Goal: Task Accomplishment & Management: Manage account settings

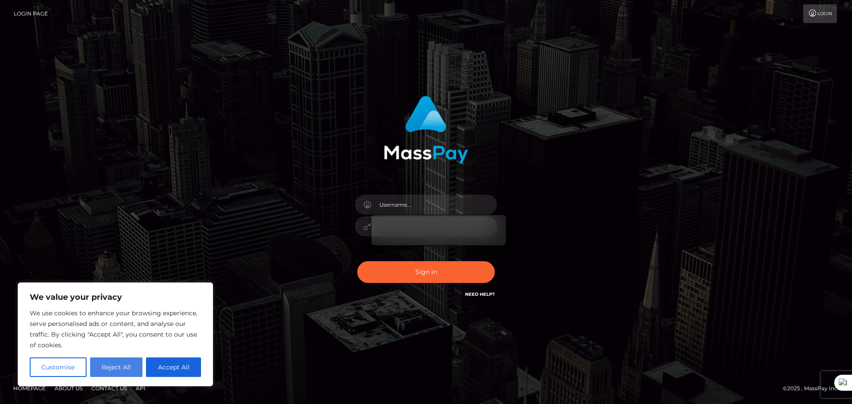
click at [123, 365] on button "Reject All" at bounding box center [116, 368] width 53 height 20
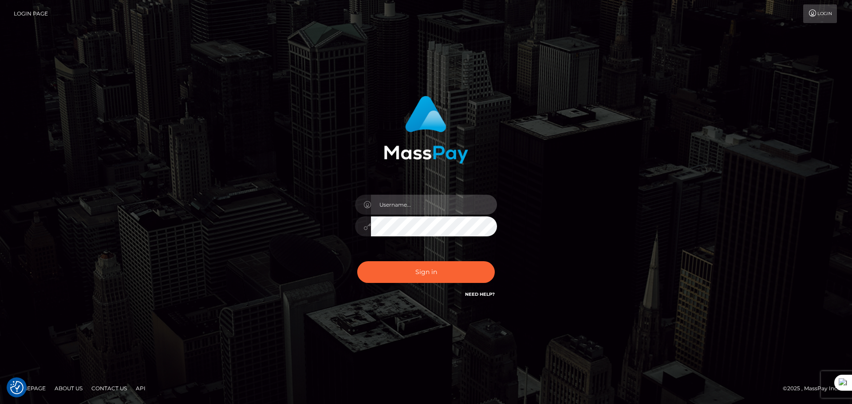
click at [396, 207] on input "text" at bounding box center [434, 205] width 126 height 20
type input "oanaseverincu@gmail.com"
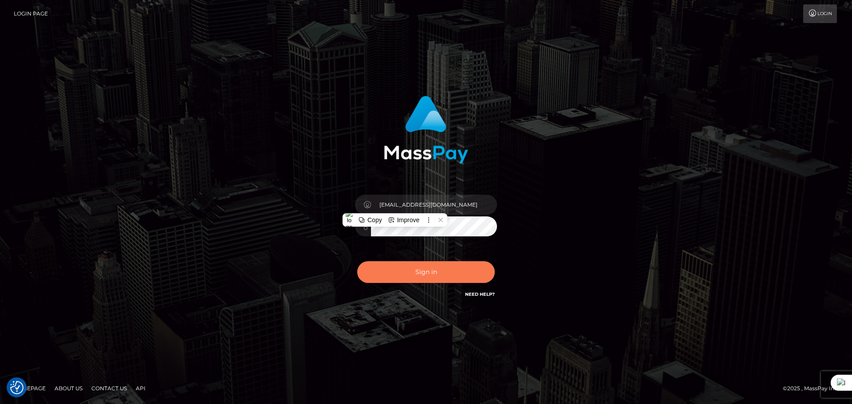
click at [451, 273] on button "Sign in" at bounding box center [426, 272] width 138 height 22
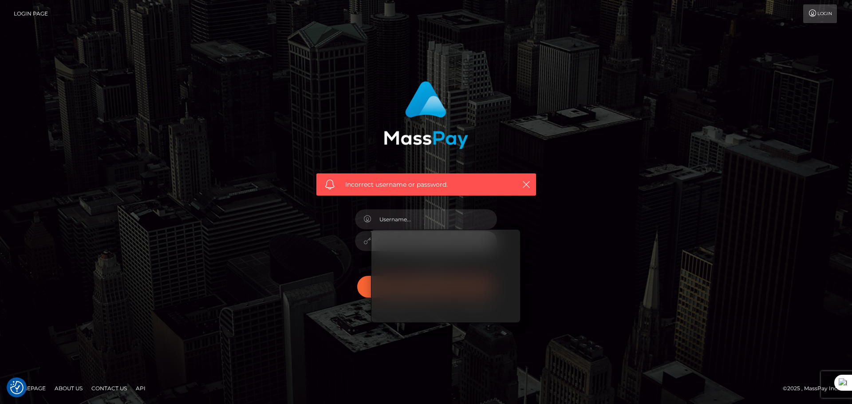
type input "[EMAIL_ADDRESS][DOMAIN_NAME]"
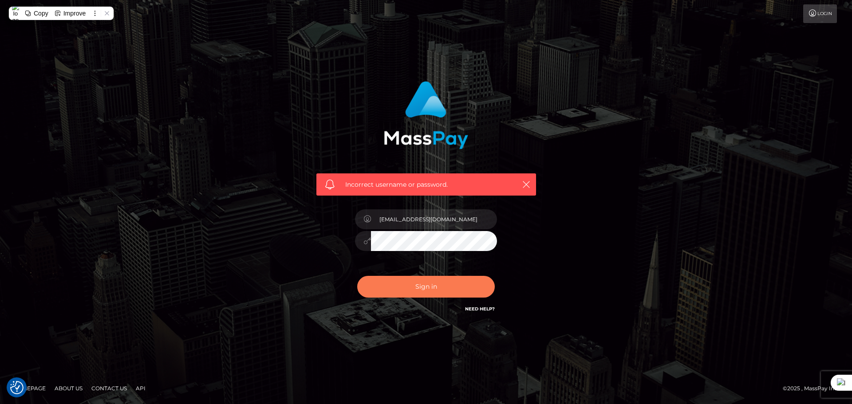
click at [437, 290] on button "Sign in" at bounding box center [426, 287] width 138 height 22
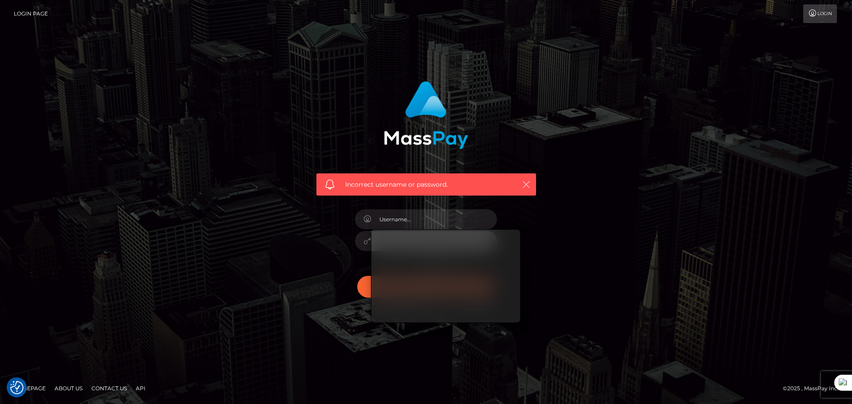
click at [525, 184] on icon "button" at bounding box center [526, 184] width 9 height 9
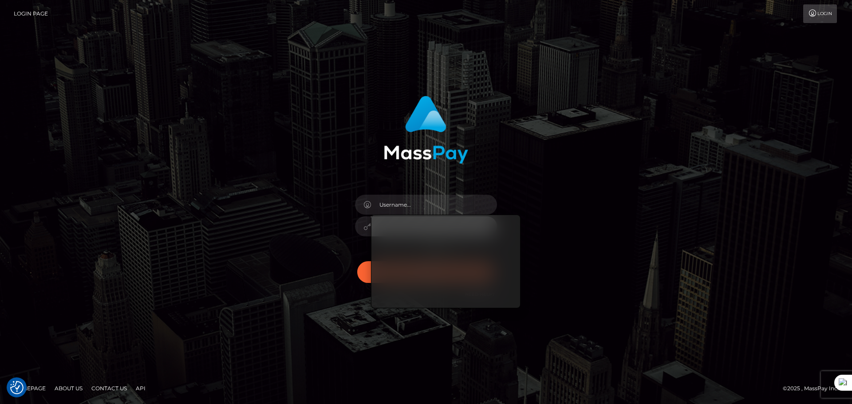
type input "[EMAIL_ADDRESS][DOMAIN_NAME]"
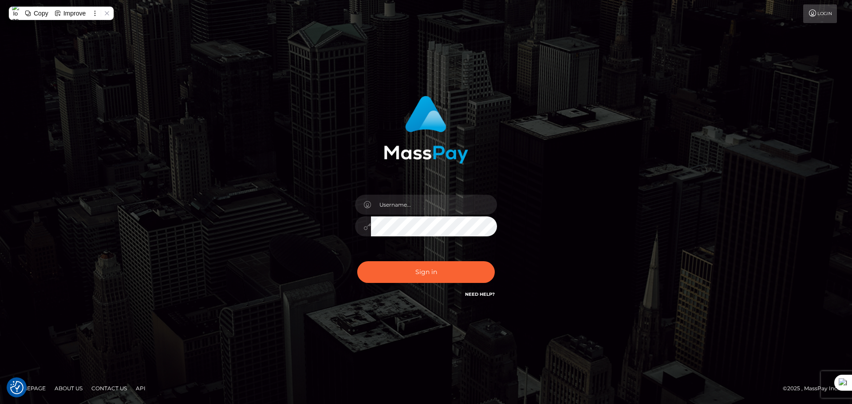
type input "glamlivemodel@gmail.com"
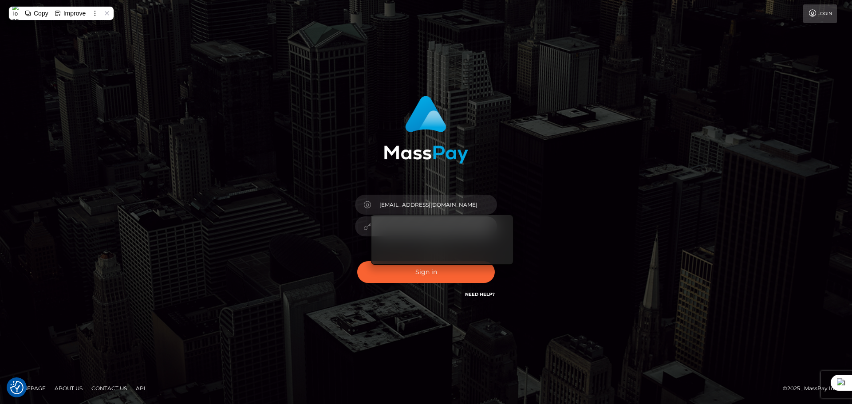
click at [609, 247] on div "glamlivemodel@gmail.com" at bounding box center [426, 202] width 506 height 226
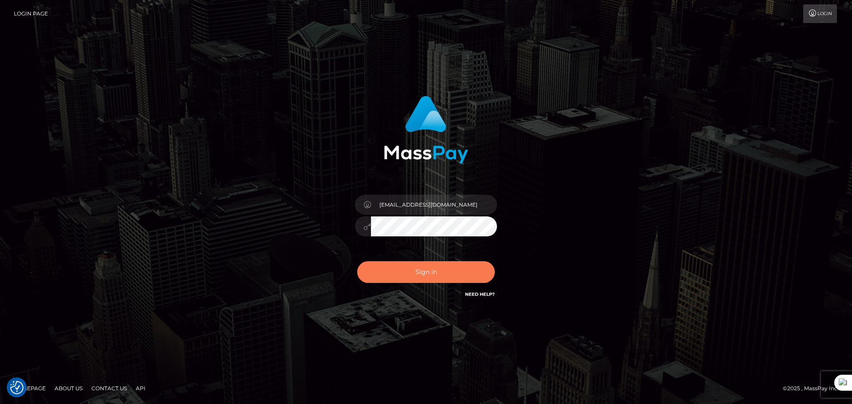
click at [446, 273] on button "Sign in" at bounding box center [426, 272] width 138 height 22
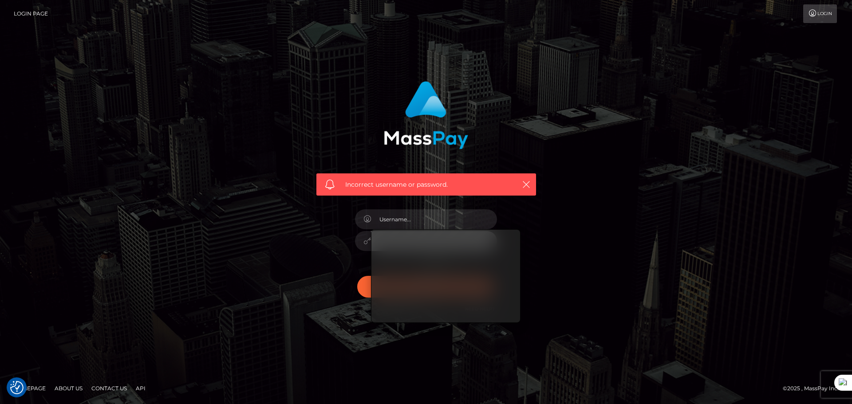
click at [594, 264] on div "Incorrect username or password." at bounding box center [426, 202] width 506 height 255
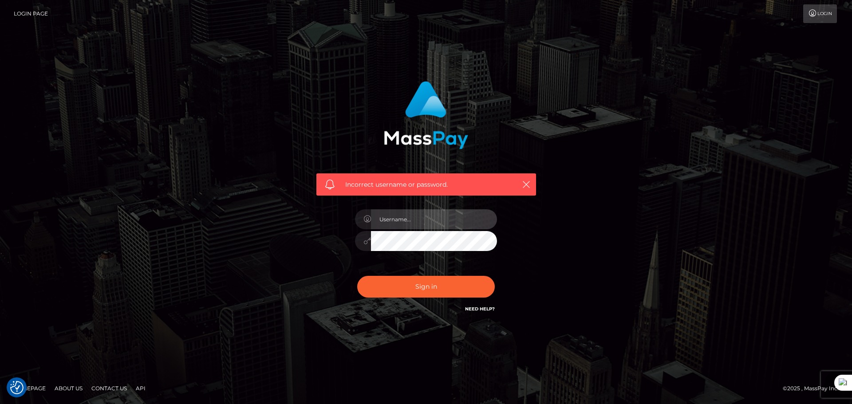
click at [415, 219] on input "text" at bounding box center [434, 220] width 126 height 20
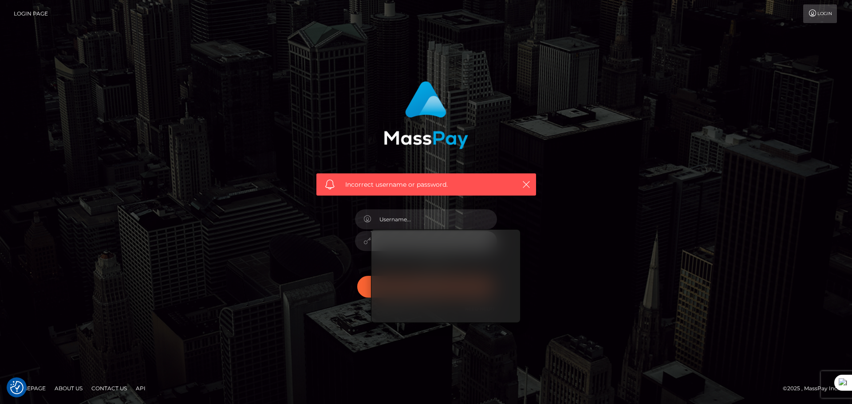
type input "glamlivemodel@gmail.com"
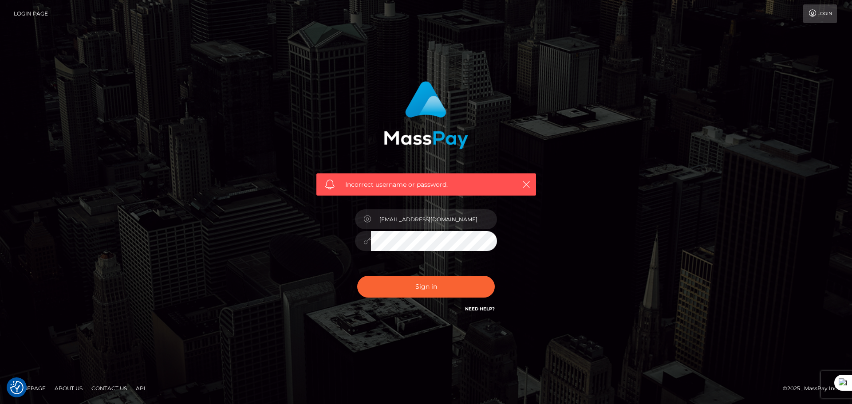
click at [358, 241] on div at bounding box center [426, 239] width 142 height 17
click at [389, 232] on div "Copy" at bounding box center [390, 229] width 15 height 7
click at [528, 183] on icon "button" at bounding box center [526, 184] width 9 height 9
click at [523, 186] on icon "button" at bounding box center [526, 184] width 9 height 9
click at [575, 242] on div "Incorrect username or password. glamlivemodel@gmail.com" at bounding box center [426, 202] width 506 height 255
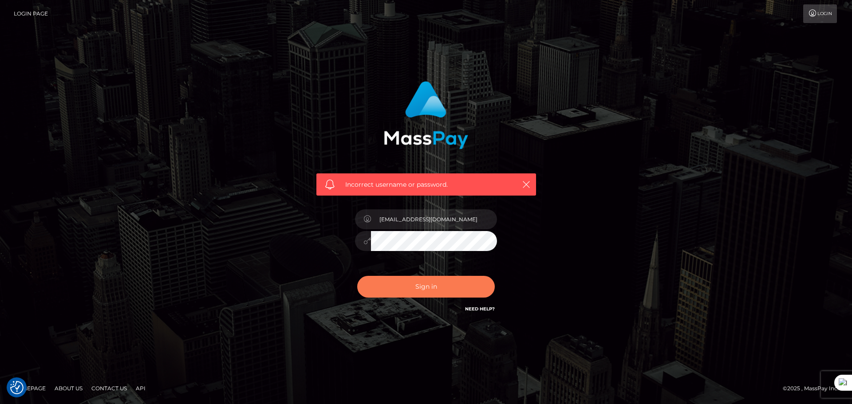
click at [420, 289] on button "Sign in" at bounding box center [426, 287] width 138 height 22
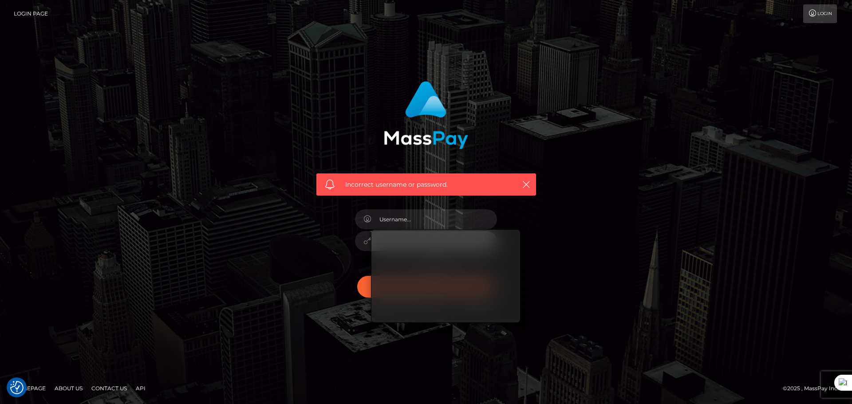
click at [621, 290] on div "Incorrect username or password." at bounding box center [426, 202] width 506 height 255
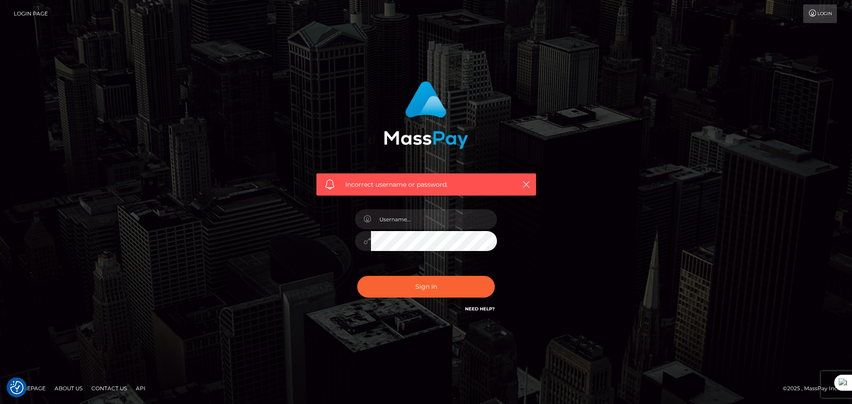
click at [824, 18] on link "Login" at bounding box center [821, 13] width 34 height 19
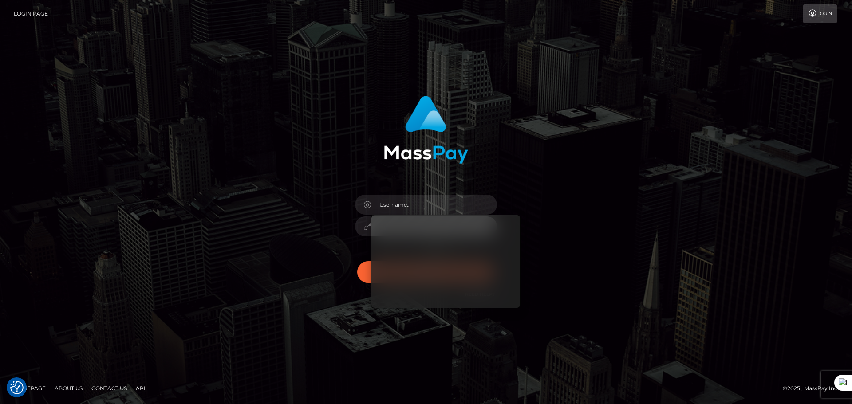
click at [614, 205] on div "Sign in" at bounding box center [426, 202] width 506 height 226
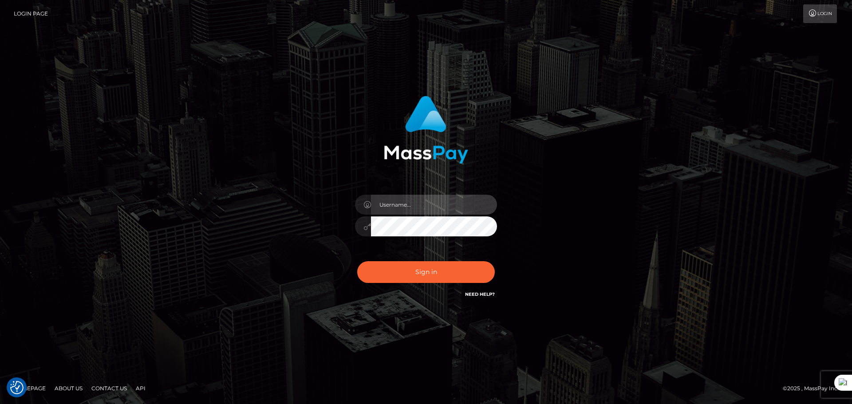
click at [385, 206] on input "text" at bounding box center [434, 205] width 126 height 20
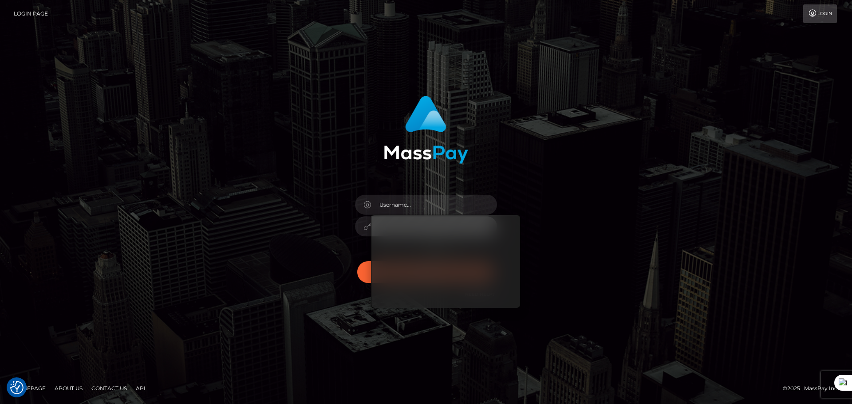
type input "glamlivemodel@gmail.com"
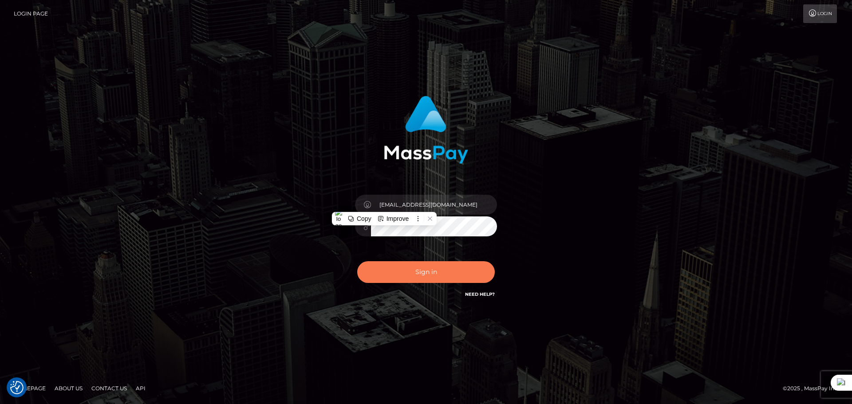
click at [427, 273] on button "Sign in" at bounding box center [426, 272] width 138 height 22
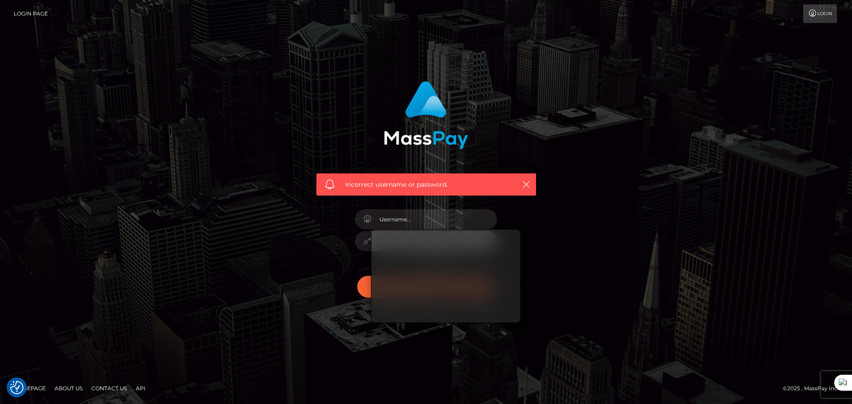
click at [586, 273] on div "Incorrect username or password." at bounding box center [426, 202] width 506 height 255
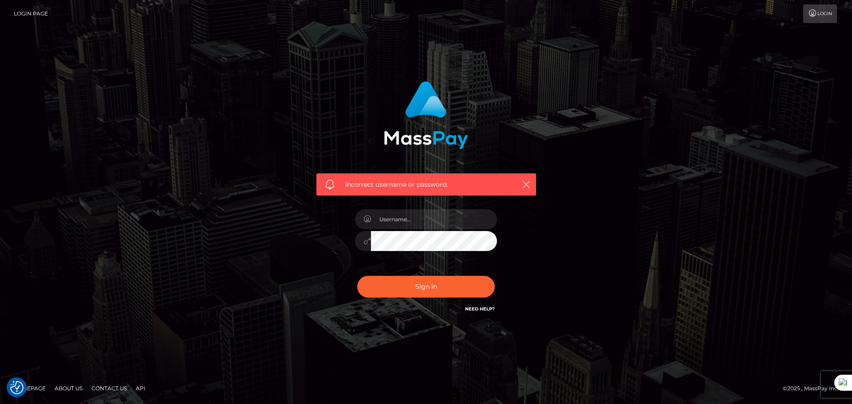
click at [525, 185] on icon "button" at bounding box center [526, 184] width 9 height 9
click at [39, 16] on link "Login Page" at bounding box center [31, 13] width 34 height 19
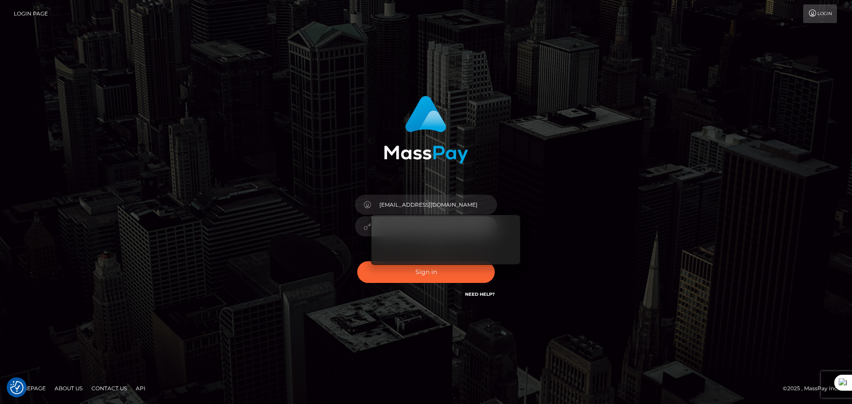
click at [465, 206] on input "[EMAIL_ADDRESS][DOMAIN_NAME]" at bounding box center [434, 205] width 126 height 20
type input "g"
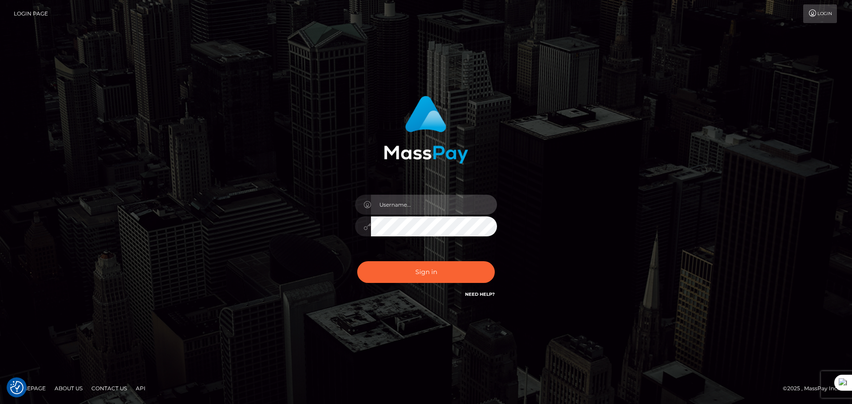
type input "[EMAIL_ADDRESS][DOMAIN_NAME]"
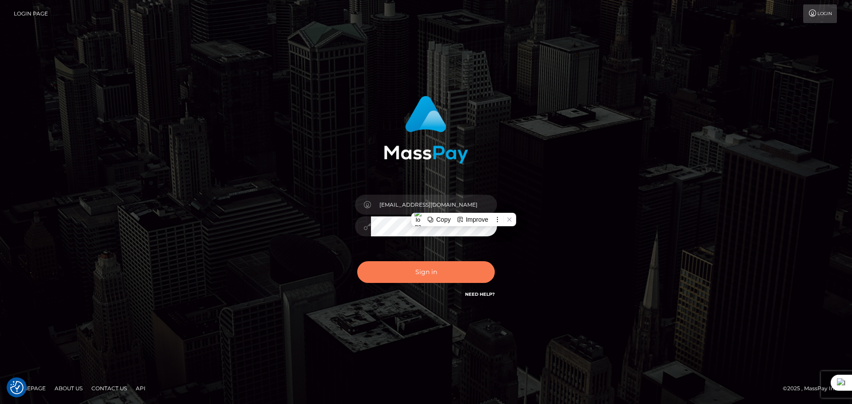
click at [440, 273] on button "Sign in" at bounding box center [426, 272] width 138 height 22
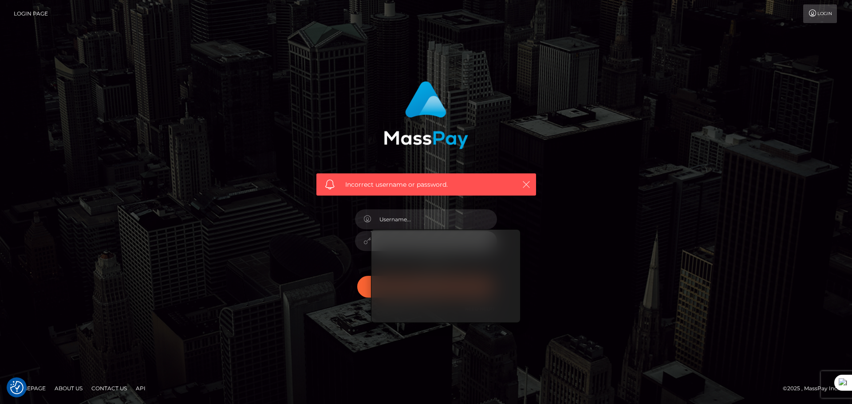
click at [531, 184] on icon "button" at bounding box center [526, 184] width 9 height 9
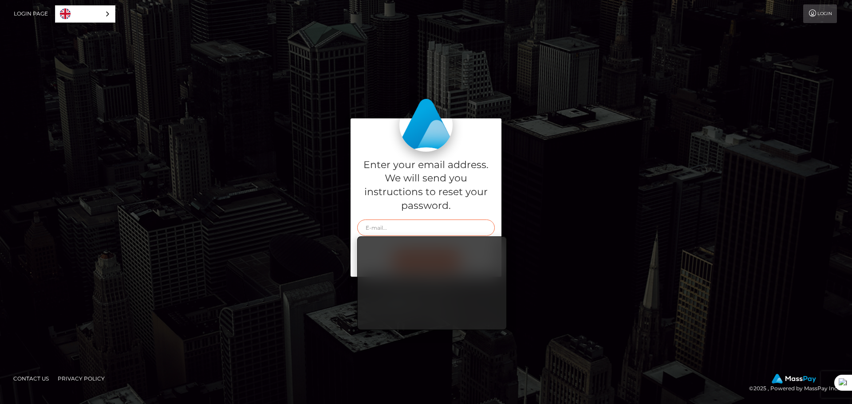
type input "glamlivemodel@gmail.com"
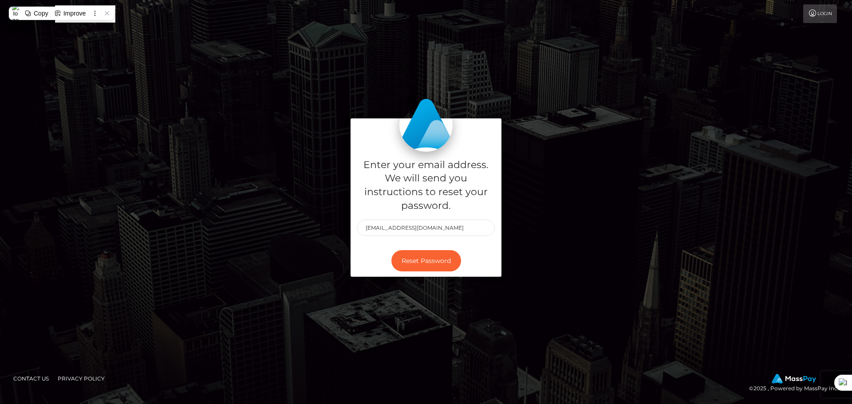
click at [819, 10] on link "Login" at bounding box center [821, 13] width 34 height 19
